Goal: Transaction & Acquisition: Obtain resource

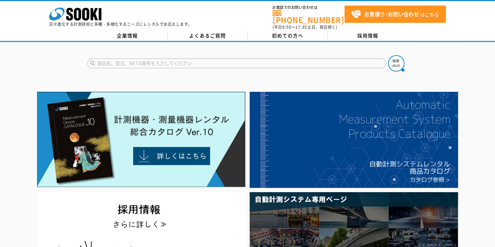
click at [146, 60] on input "text" at bounding box center [236, 64] width 299 height 10
click at [91, 59] on input "接地抵抗" at bounding box center [236, 64] width 299 height 10
type input "接地抵抗"
click at [392, 58] on img at bounding box center [396, 63] width 16 height 16
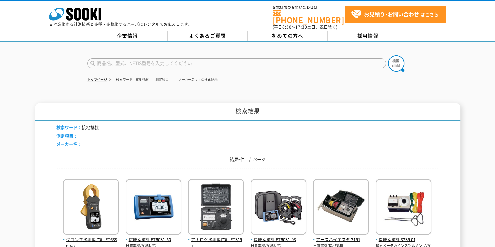
scroll to position [65, 0]
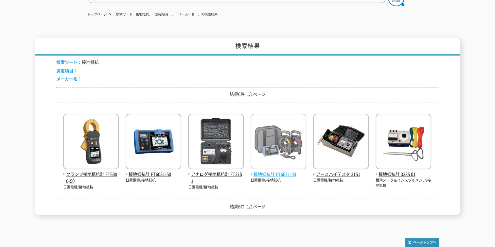
click at [268, 132] on img at bounding box center [279, 142] width 56 height 57
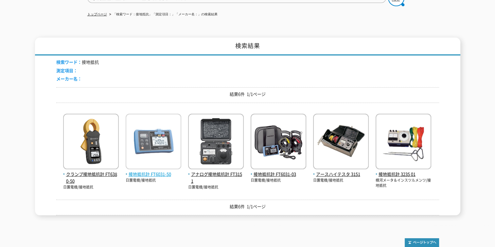
click at [153, 144] on img at bounding box center [154, 142] width 56 height 57
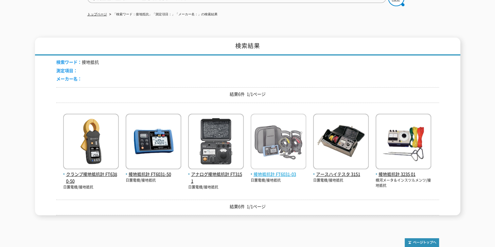
click at [274, 135] on img at bounding box center [279, 142] width 56 height 57
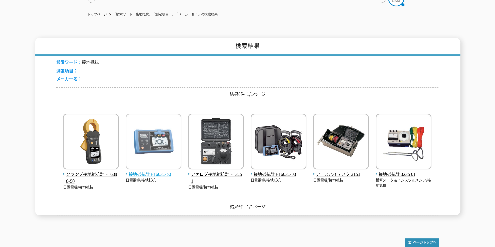
click at [145, 136] on img at bounding box center [154, 142] width 56 height 57
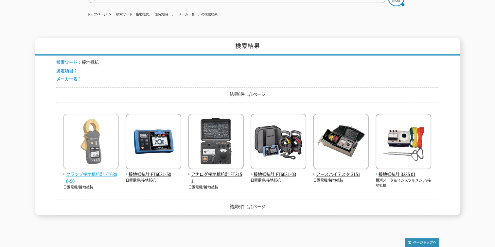
drag, startPoint x: 119, startPoint y: 151, endPoint x: 111, endPoint y: 141, distance: 13.3
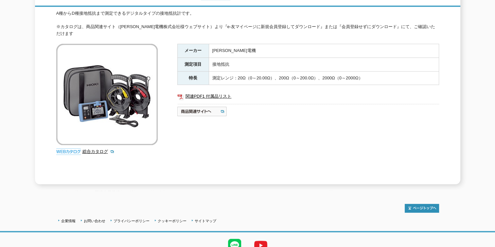
scroll to position [117, 0]
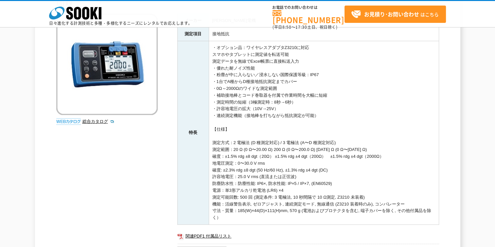
scroll to position [196, 0]
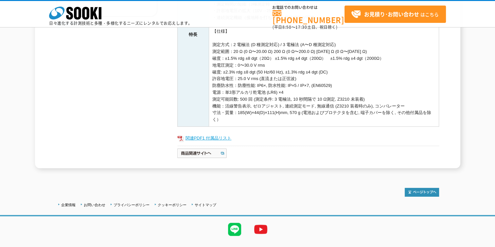
click at [217, 134] on link "関連PDF1 付属品リスト" at bounding box center [308, 138] width 262 height 9
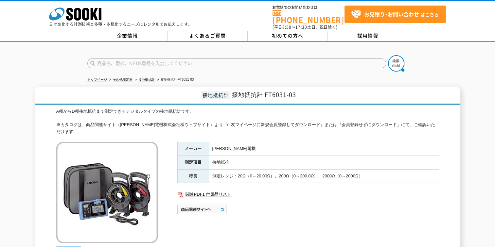
scroll to position [65, 0]
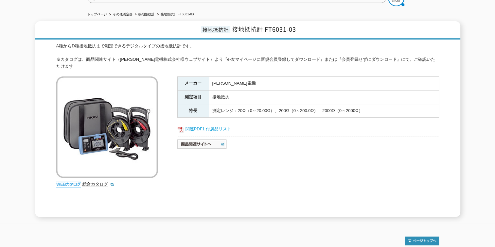
click at [197, 125] on link "関連PDF1 付属品リスト" at bounding box center [308, 129] width 262 height 9
